Goal: Task Accomplishment & Management: Manage account settings

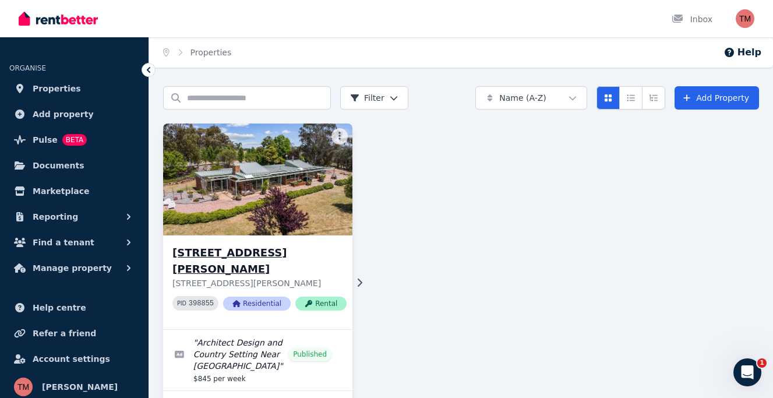
click at [268, 160] on img at bounding box center [257, 180] width 199 height 118
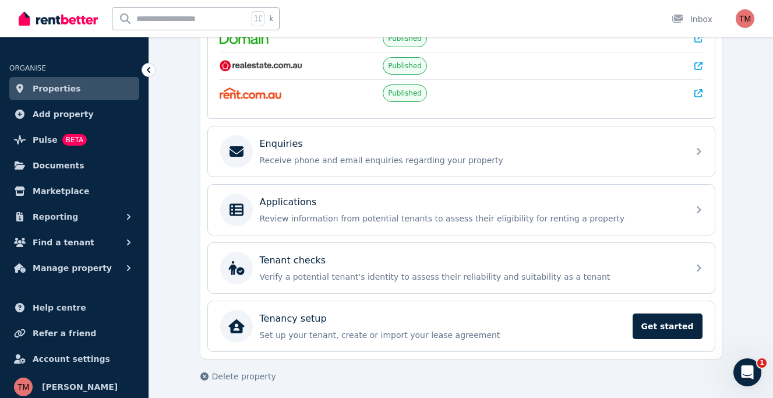
scroll to position [294, 0]
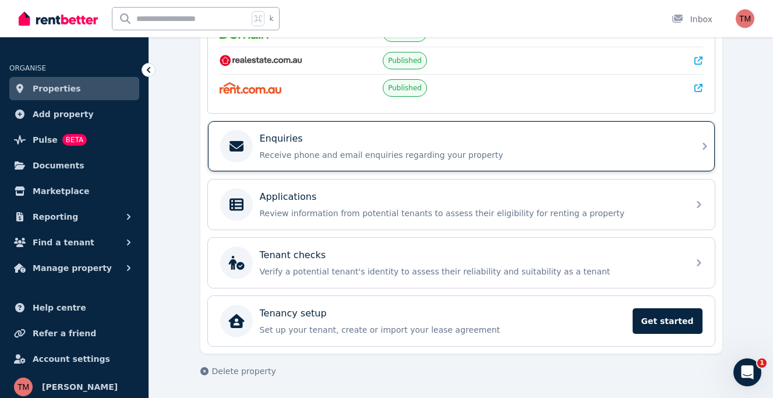
click at [328, 149] on p "Receive phone and email enquiries regarding your property" at bounding box center [471, 155] width 422 height 12
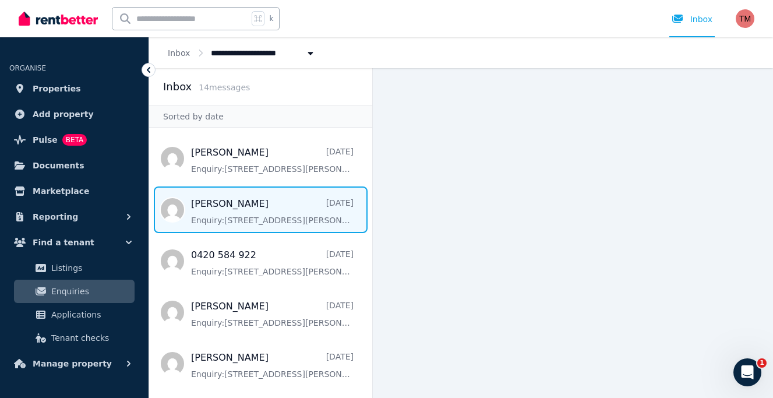
scroll to position [113, 0]
click at [242, 199] on span "Message list" at bounding box center [260, 210] width 223 height 47
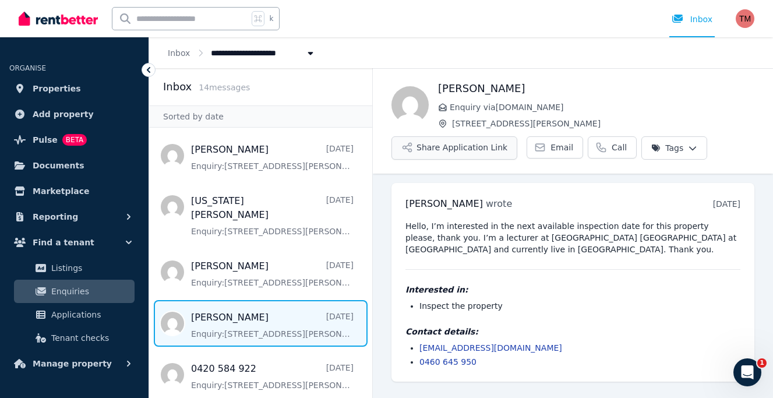
click at [467, 144] on button "Share Application Link" at bounding box center [454, 147] width 126 height 23
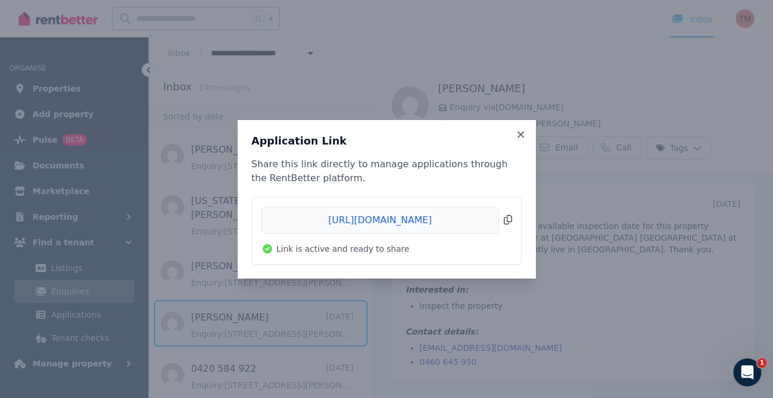
click at [506, 215] on span "Copied!" at bounding box center [386, 220] width 250 height 27
click at [518, 132] on icon at bounding box center [520, 134] width 6 height 6
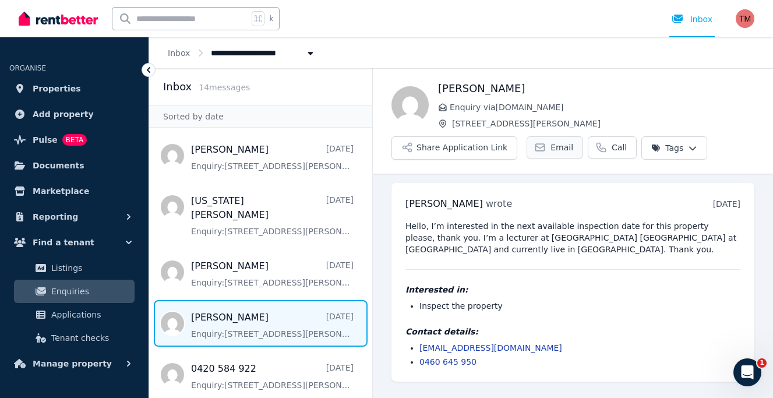
click at [544, 145] on link "Email" at bounding box center [554, 147] width 56 height 22
click at [62, 165] on span "Documents" at bounding box center [59, 165] width 52 height 14
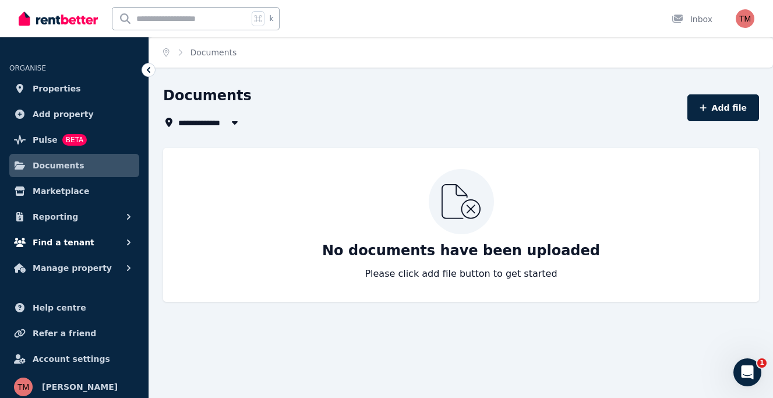
click at [63, 243] on span "Find a tenant" at bounding box center [64, 242] width 62 height 14
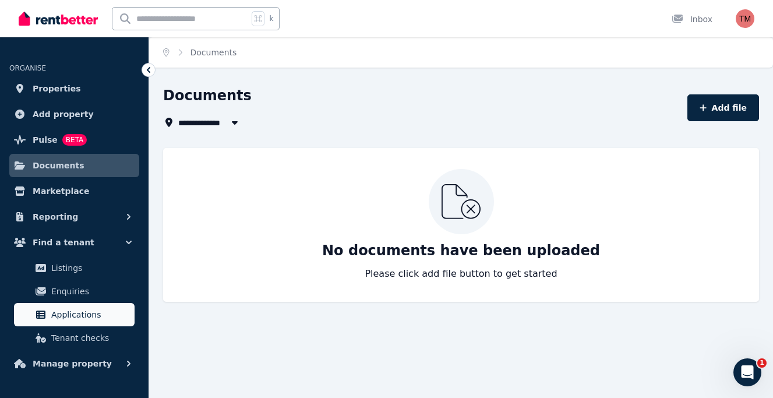
click at [65, 315] on span "Applications" at bounding box center [90, 314] width 79 height 14
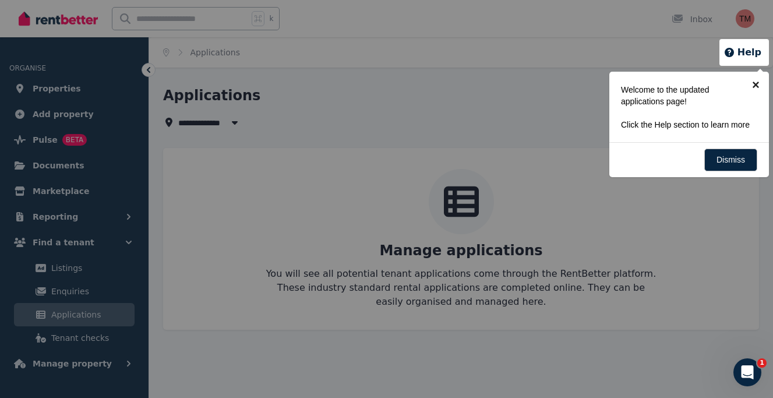
click at [757, 83] on link "×" at bounding box center [755, 85] width 26 height 26
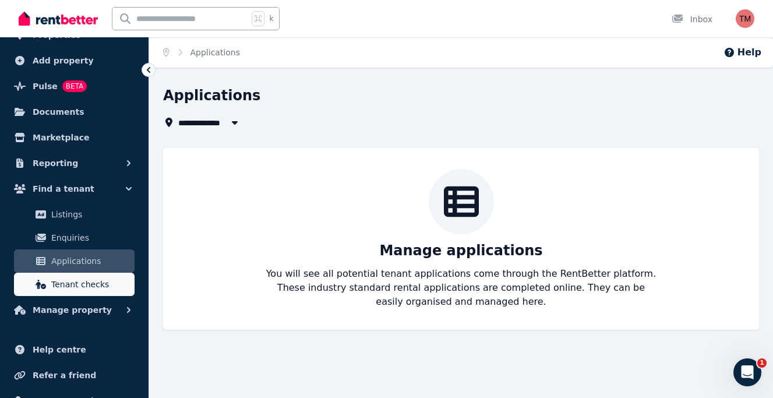
scroll to position [101, 0]
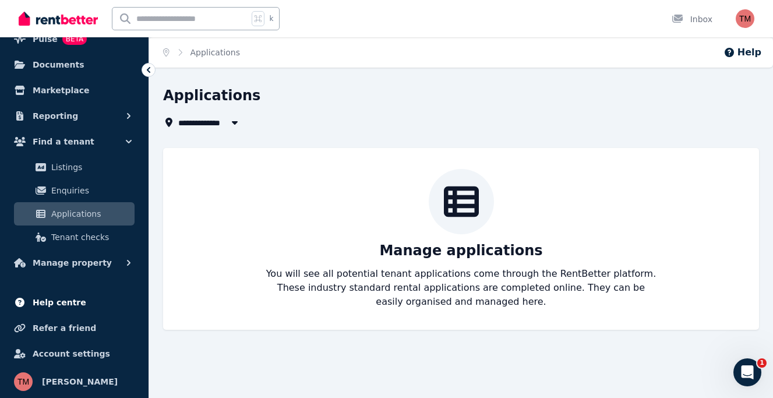
click at [73, 301] on span "Help centre" at bounding box center [60, 302] width 54 height 14
